Goal: Task Accomplishment & Management: Use online tool/utility

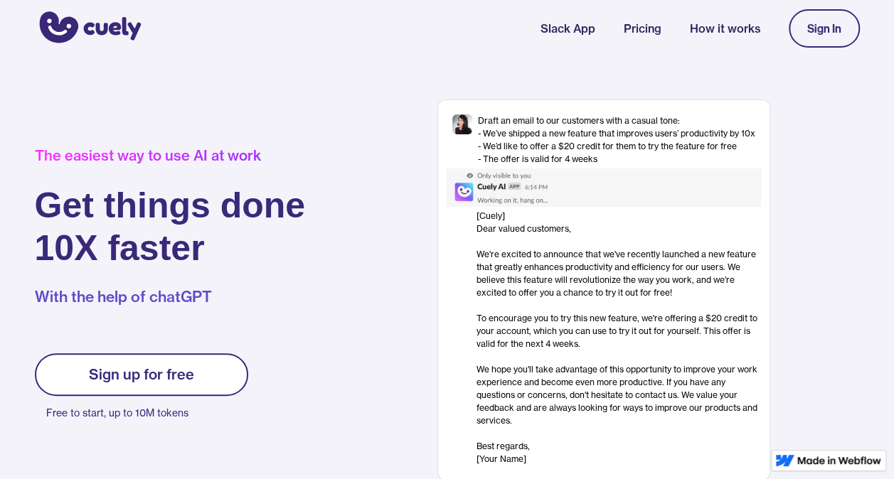
click at [818, 31] on div "Sign In" at bounding box center [824, 28] width 34 height 13
click at [815, 16] on link "Sign In" at bounding box center [823, 28] width 71 height 38
click at [172, 375] on div "Sign up for free" at bounding box center [141, 374] width 105 height 17
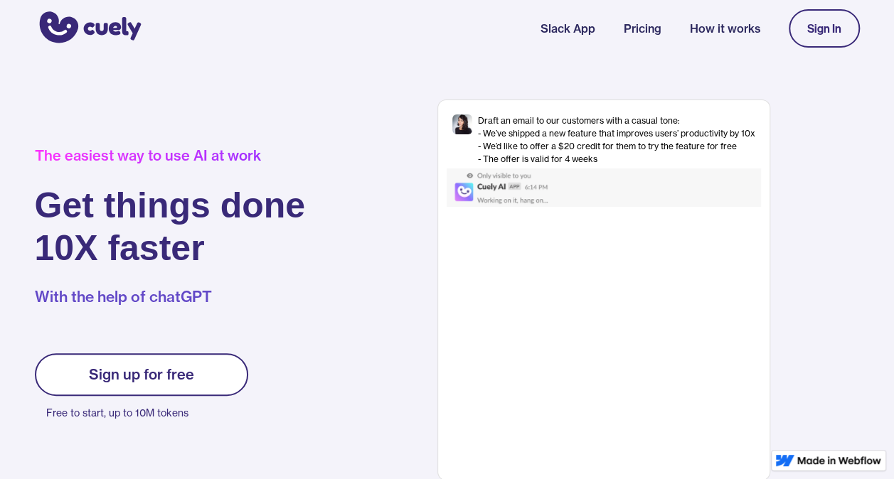
click at [193, 377] on link "Sign up for free" at bounding box center [141, 374] width 213 height 43
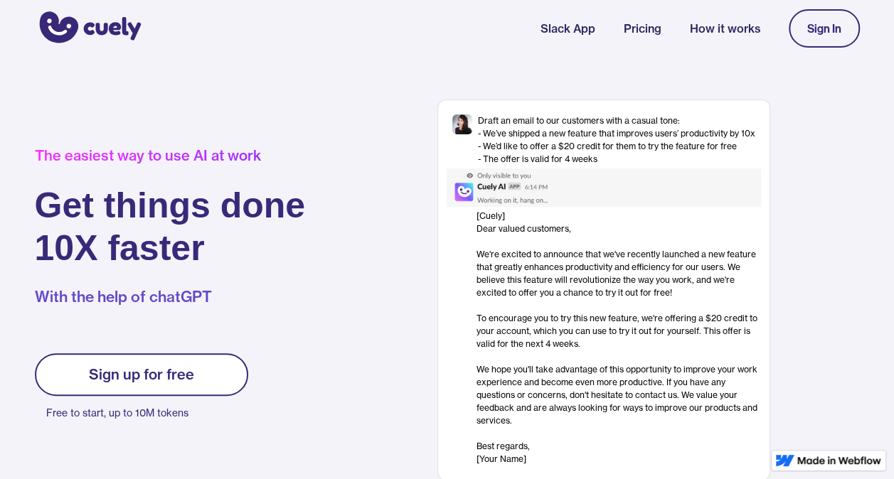
click at [759, 155] on div "Draft an email to our customers with a casual tone: - We’ve shipped a new featu…" at bounding box center [603, 139] width 314 height 54
click at [842, 20] on link "Sign In" at bounding box center [823, 28] width 71 height 38
click at [193, 375] on link "Sign up for free" at bounding box center [141, 374] width 213 height 43
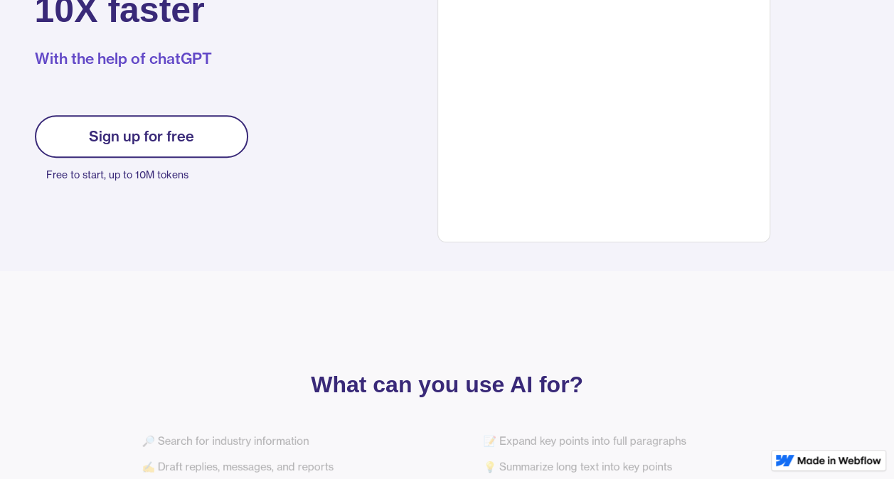
scroll to position [250, 0]
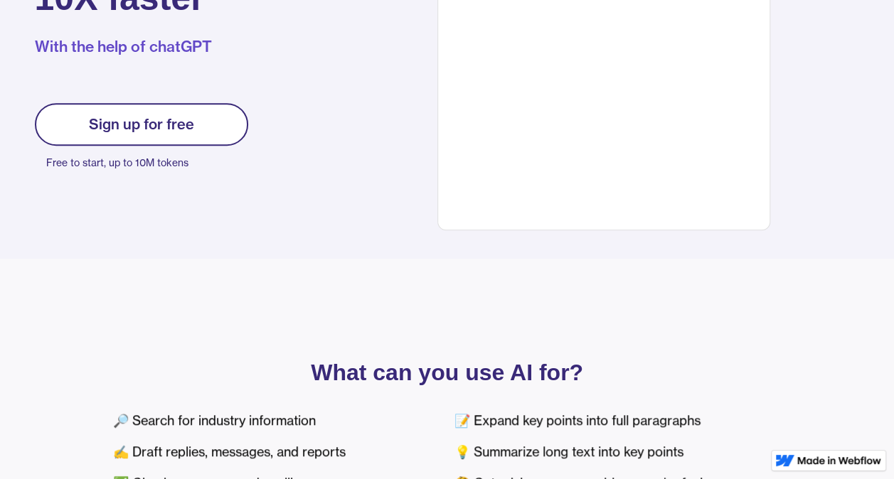
click at [542, 155] on div "[Cuely] Dear valued customers, ‍ We're excited to announce that we've recently …" at bounding box center [618, 87] width 284 height 256
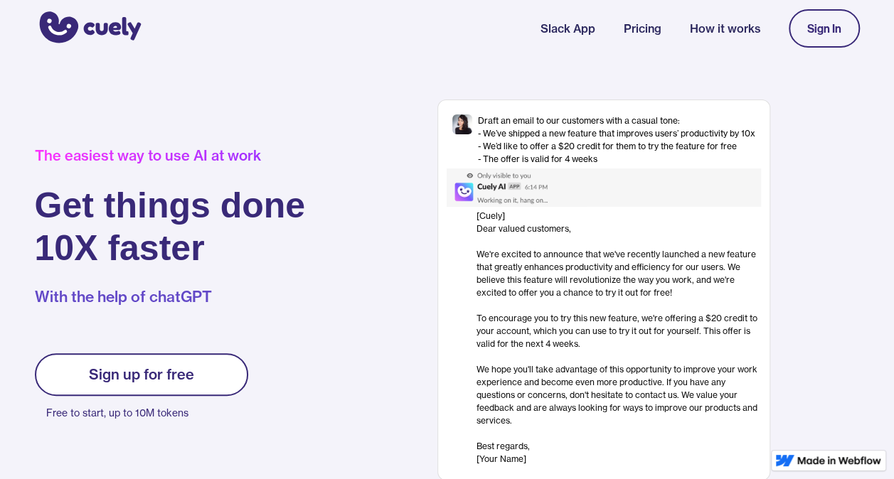
click at [189, 378] on div "Sign up for free" at bounding box center [141, 374] width 105 height 17
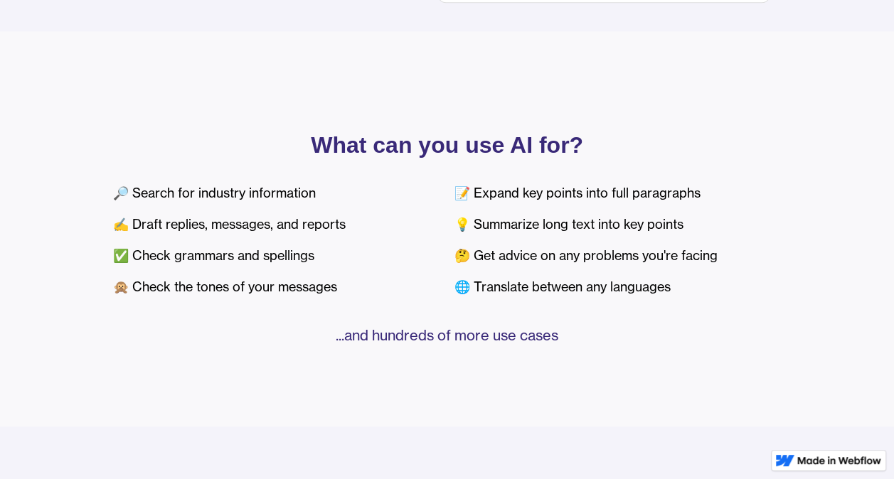
scroll to position [481, 0]
